Goal: Book appointment/travel/reservation

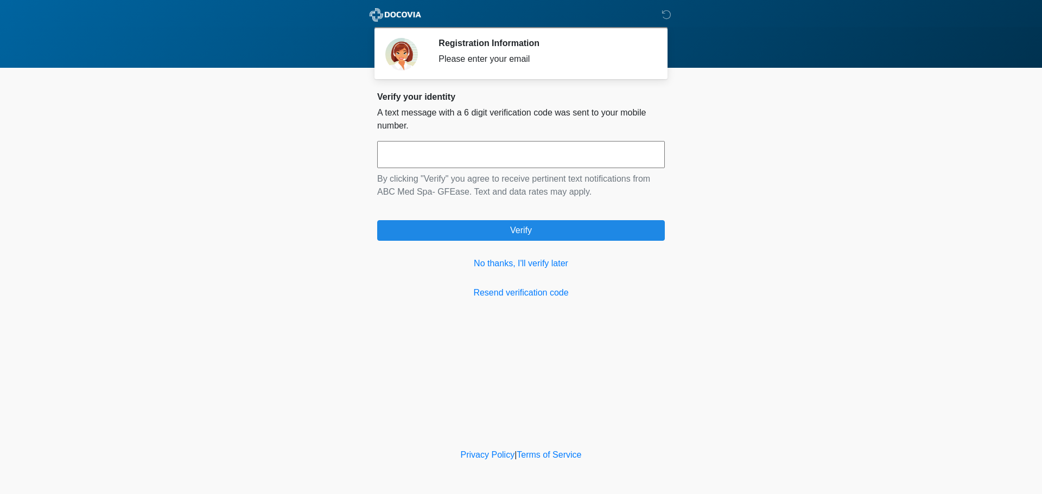
click at [535, 148] on input "text" at bounding box center [521, 154] width 288 height 27
type input "******"
click at [490, 270] on link "No thanks, I'll verify later" at bounding box center [521, 263] width 288 height 13
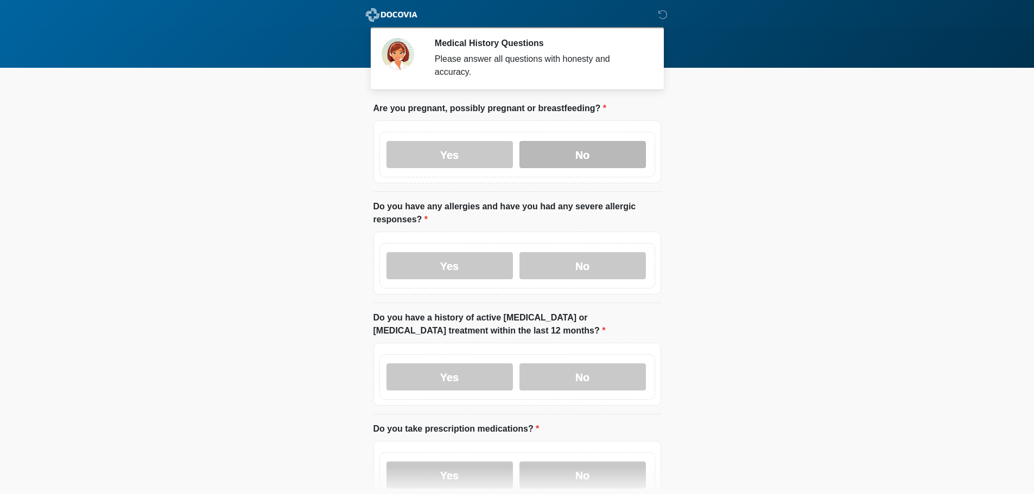
click at [582, 141] on label "No" at bounding box center [582, 154] width 126 height 27
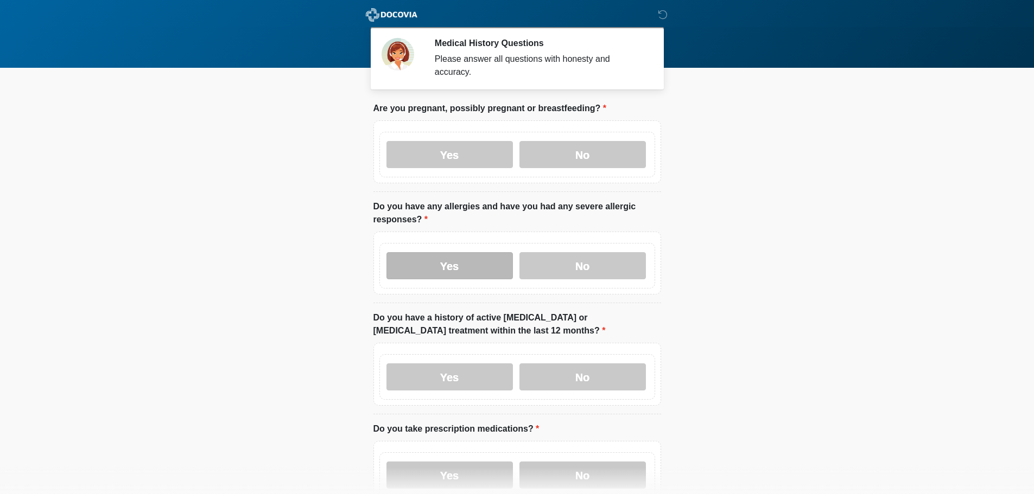
click at [469, 263] on label "Yes" at bounding box center [449, 265] width 126 height 27
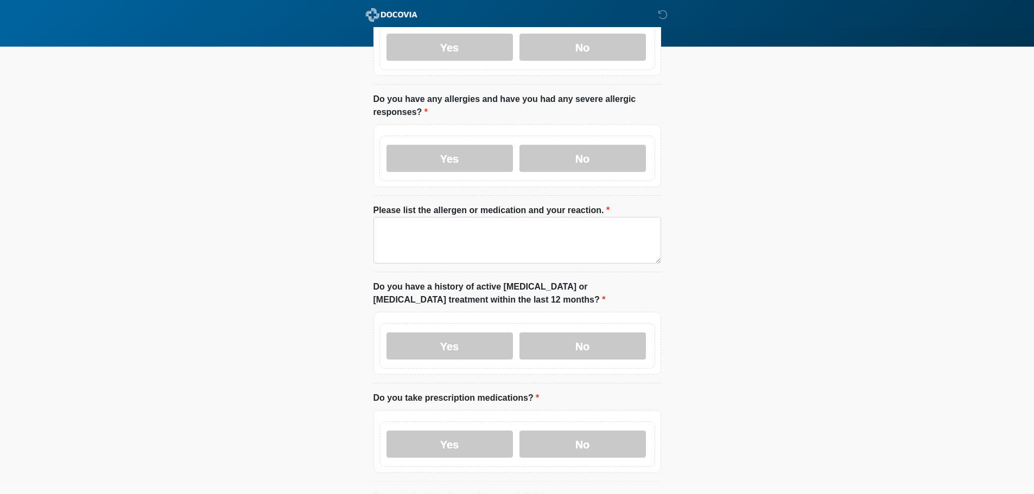
scroll to position [109, 0]
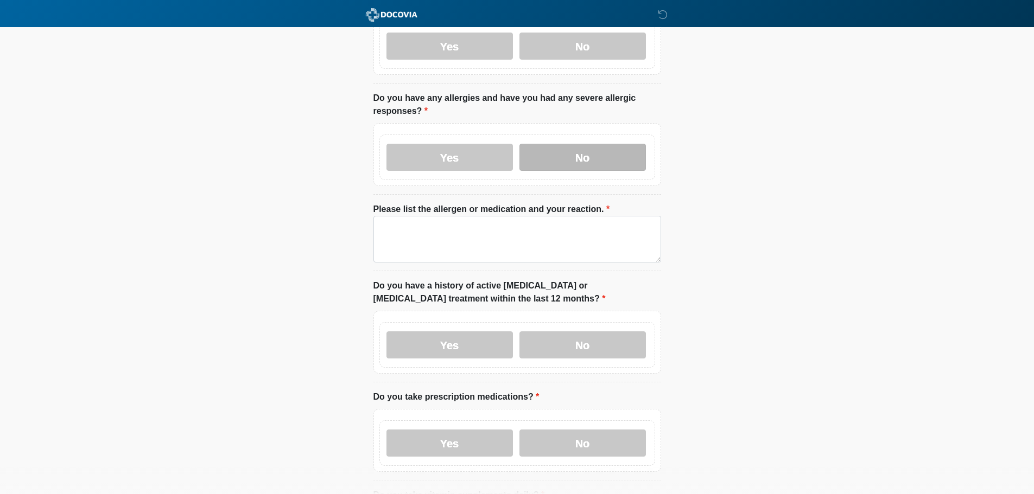
click at [601, 152] on label "No" at bounding box center [582, 157] width 126 height 27
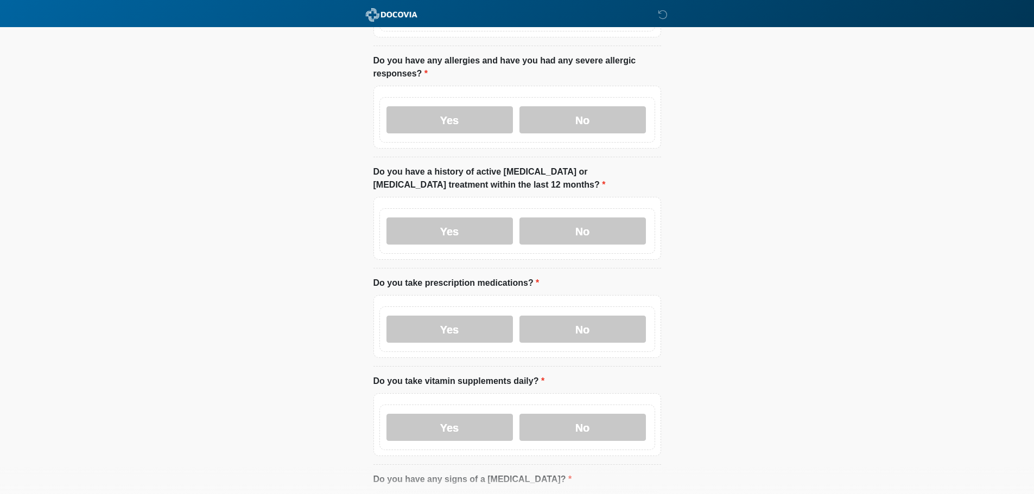
scroll to position [163, 0]
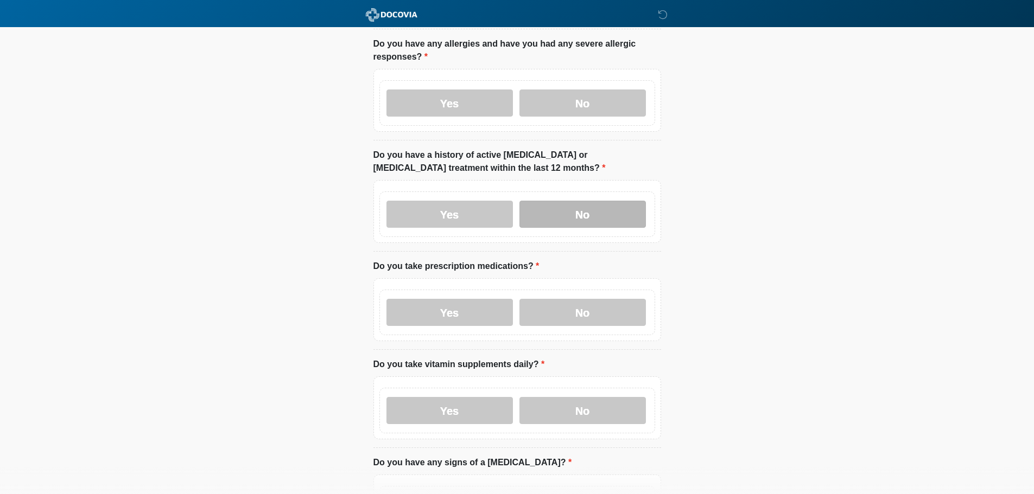
click at [565, 201] on label "No" at bounding box center [582, 214] width 126 height 27
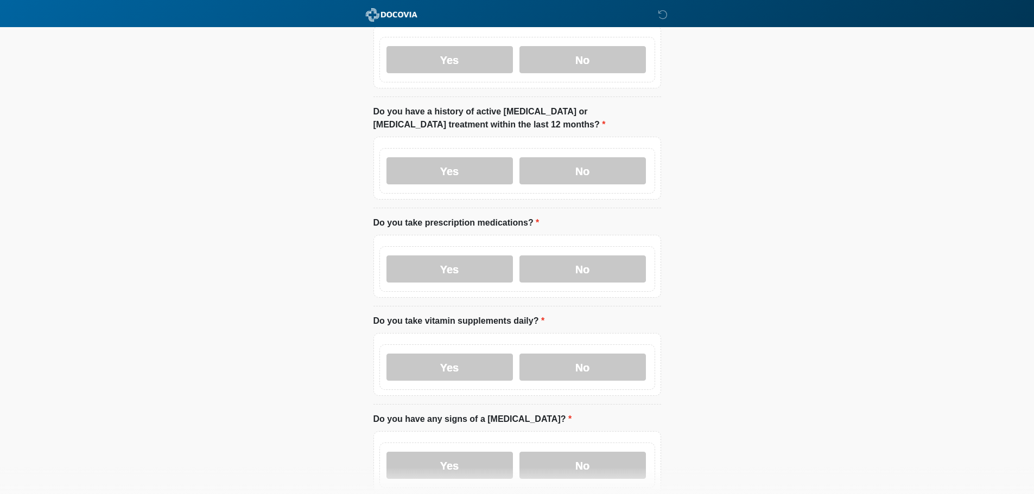
scroll to position [271, 0]
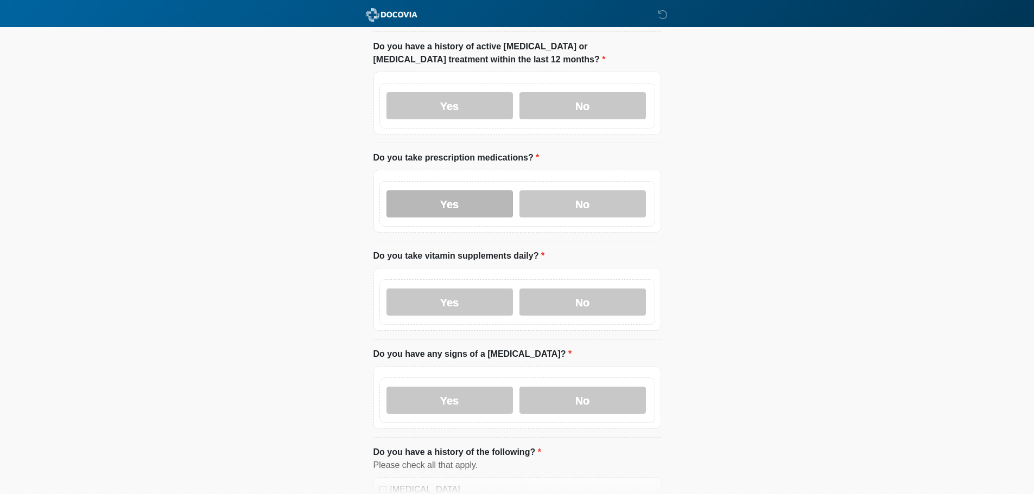
click at [452, 195] on label "Yes" at bounding box center [449, 204] width 126 height 27
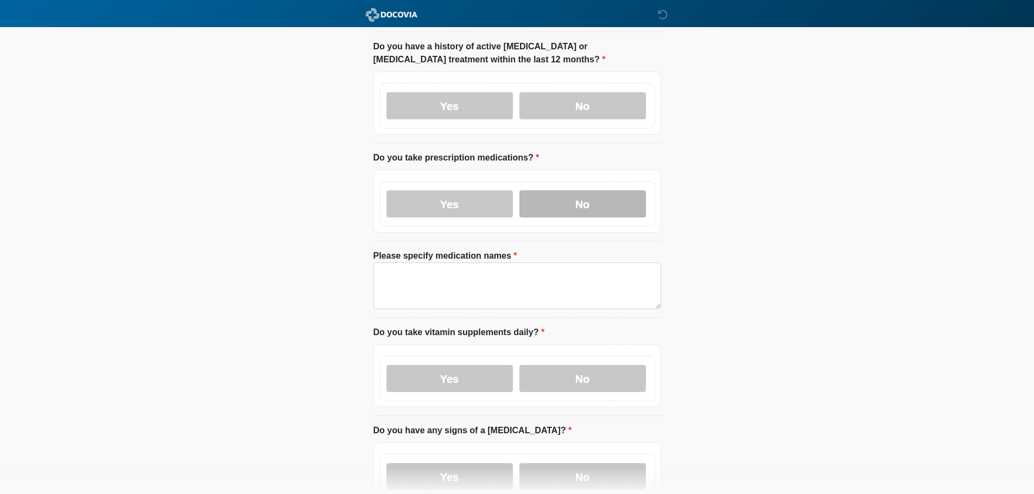
click at [616, 192] on label "No" at bounding box center [582, 204] width 126 height 27
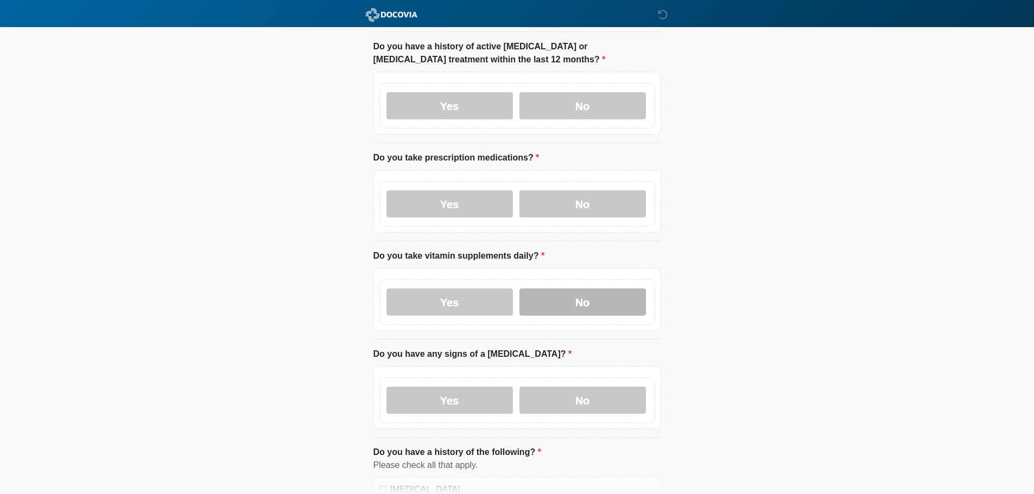
click at [600, 299] on label "No" at bounding box center [582, 302] width 126 height 27
click at [588, 389] on label "No" at bounding box center [582, 400] width 126 height 27
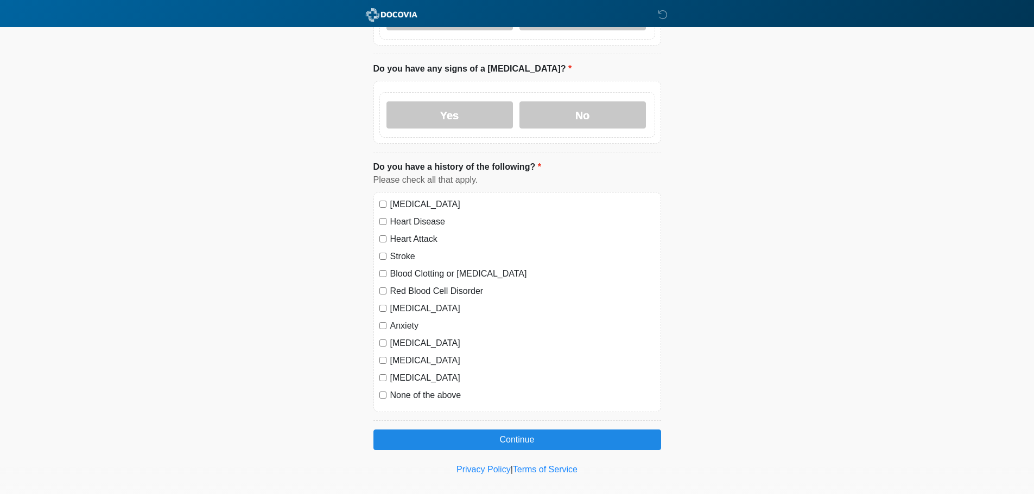
scroll to position [561, 0]
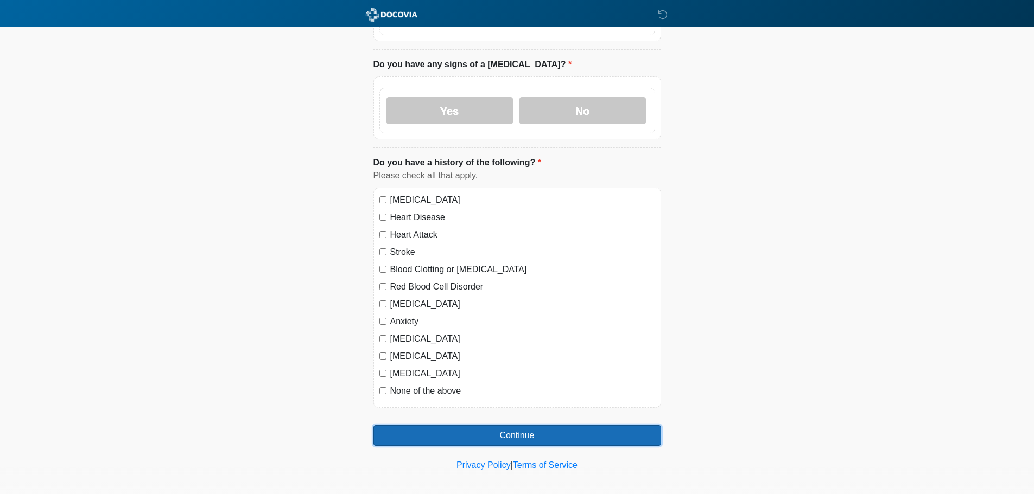
click at [504, 428] on button "Continue" at bounding box center [517, 436] width 288 height 21
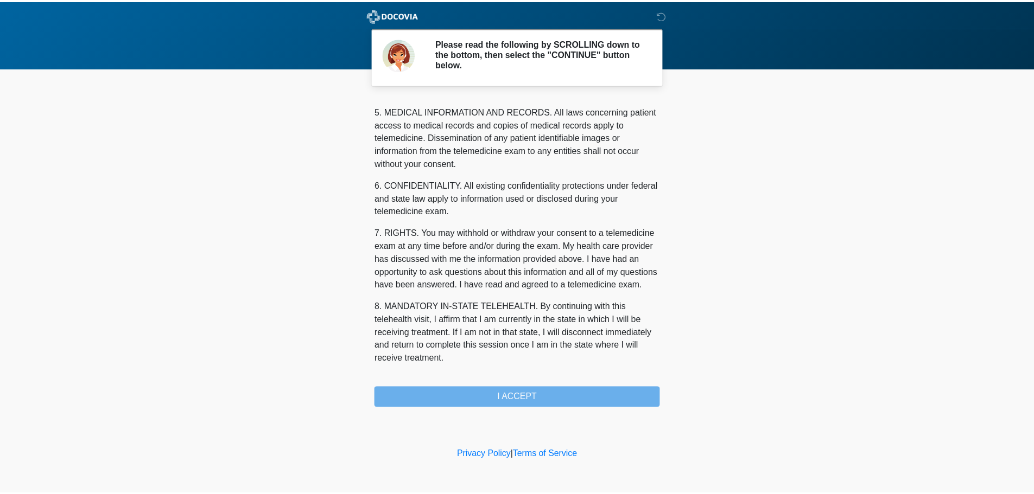
scroll to position [365, 0]
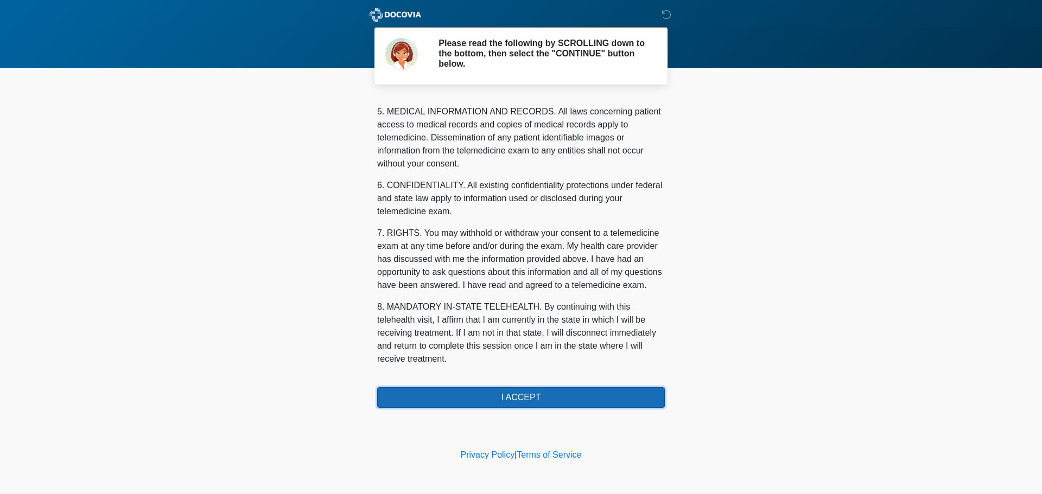
click at [520, 398] on button "I ACCEPT" at bounding box center [521, 398] width 288 height 21
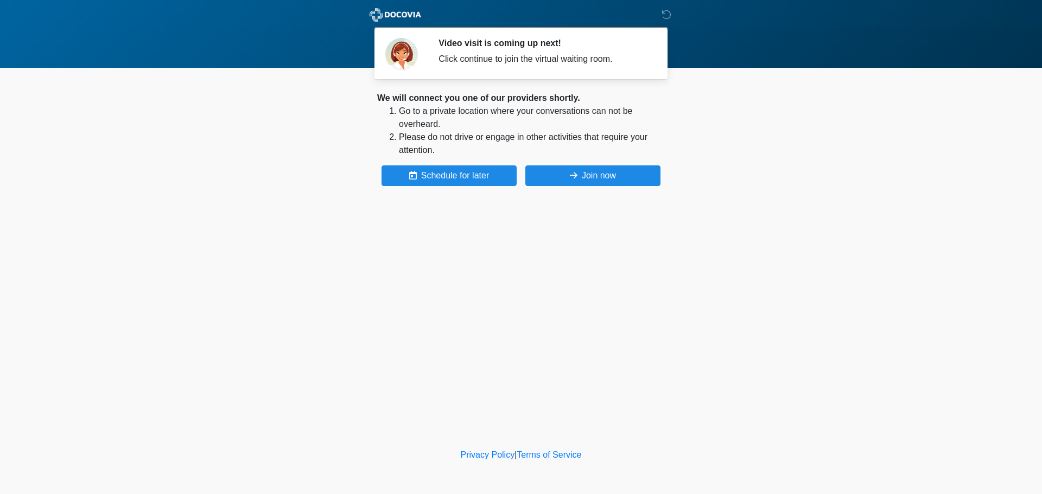
click at [427, 165] on div "We will connect you one of our providers shortly. Go to a private location wher…" at bounding box center [521, 139] width 288 height 94
click at [418, 171] on button "Schedule for later" at bounding box center [449, 176] width 135 height 21
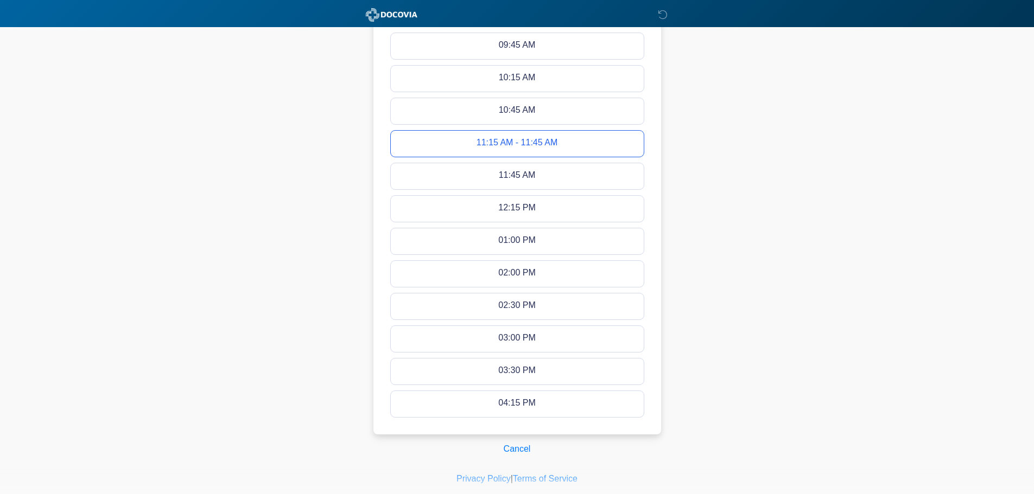
scroll to position [456, 0]
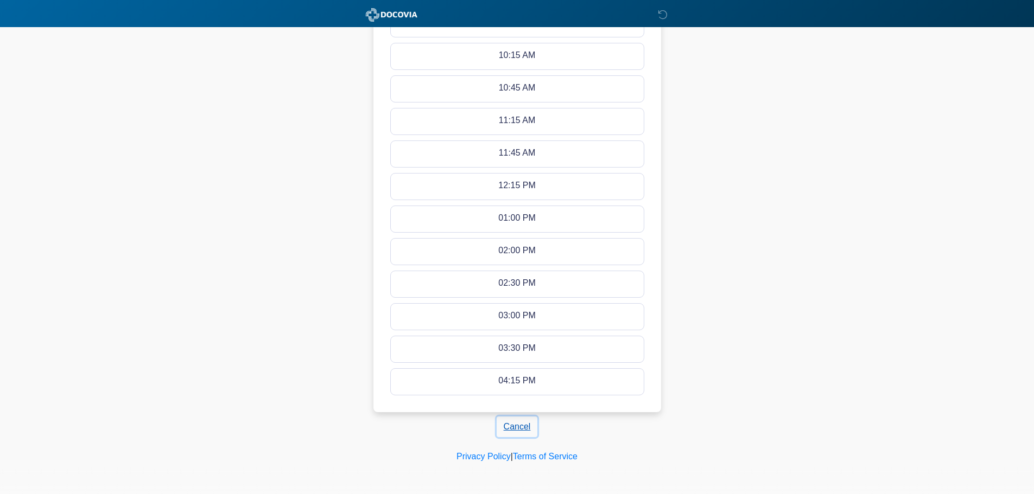
click at [509, 428] on button "Cancel" at bounding box center [517, 427] width 41 height 21
